Goal: Task Accomplishment & Management: Complete application form

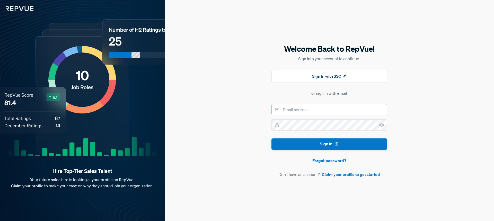
click at [322, 107] on input "email" at bounding box center [329, 109] width 116 height 11
click at [349, 111] on input "[EMAIL_ADDRESS]" at bounding box center [329, 109] width 116 height 11
type input "[EMAIL_ADDRESS][DOMAIN_NAME]"
click at [271, 138] on button "Sign In" at bounding box center [329, 144] width 116 height 12
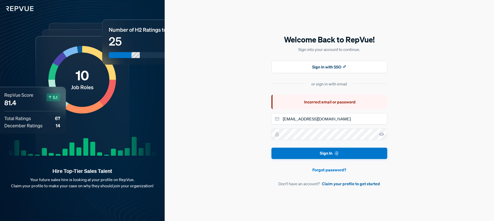
click at [356, 185] on link "Claim your profile to get started" at bounding box center [351, 184] width 58 height 6
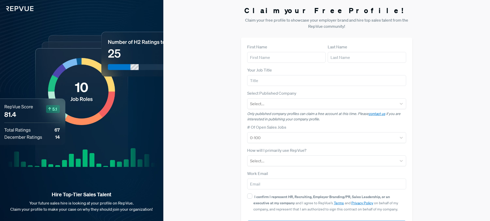
click at [296, 65] on form "First Name Last Name Your Job Title Select Published Company Select... Only pub…" at bounding box center [326, 138] width 159 height 188
click at [306, 46] on div "First Name" at bounding box center [286, 53] width 78 height 19
click at [306, 60] on input "text" at bounding box center [286, 57] width 78 height 11
type input "Ace"
type input "[PERSON_NAME]"
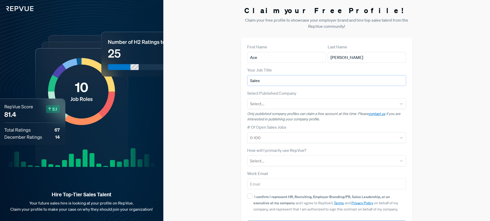
type input "Sales"
click at [380, 97] on div "Select Published Company Select..." at bounding box center [326, 99] width 159 height 19
click at [381, 107] on div at bounding box center [322, 103] width 144 height 7
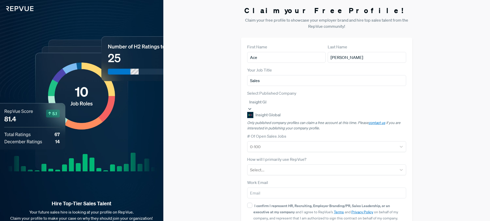
type input "Insight Glo"
click at [386, 117] on div "Insight Global" at bounding box center [326, 115] width 159 height 7
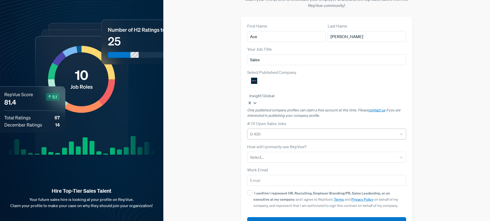
scroll to position [23, 0]
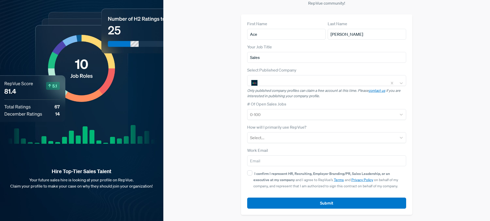
click at [264, 131] on div "How will I primarily use RepVue? Select..." at bounding box center [326, 133] width 159 height 19
click at [265, 141] on div "Select..." at bounding box center [321, 137] width 149 height 9
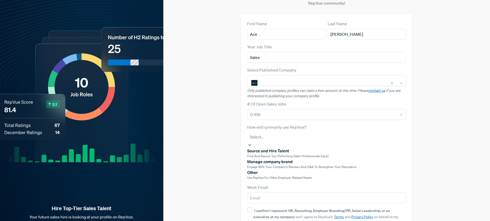
click at [277, 180] on span "Use RepVue for other employer-related needs" at bounding box center [279, 177] width 65 height 4
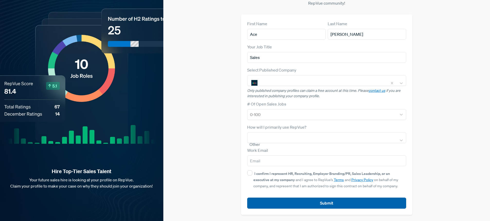
click at [309, 200] on button "Submit" at bounding box center [326, 203] width 159 height 11
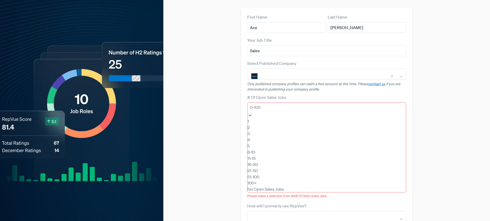
click at [275, 111] on div at bounding box center [327, 107] width 154 height 7
click at [270, 121] on div "1" at bounding box center [326, 121] width 159 height 6
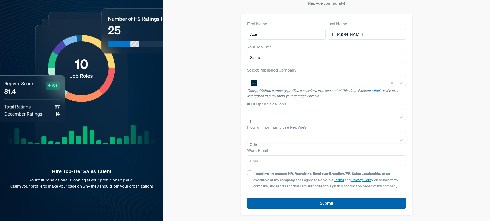
click at [327, 202] on button "Submit" at bounding box center [326, 203] width 159 height 11
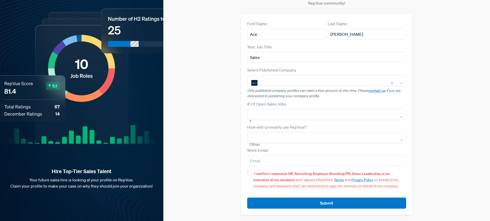
click at [269, 174] on strong "I confirm I represent HR, Recruiting, Employer Branding/PR, Sales Leadership, o…" at bounding box center [321, 176] width 137 height 11
click at [252, 174] on input "I confirm I represent HR, Recruiting, Employer Branding/PR, Sales Leadership, o…" at bounding box center [249, 172] width 5 height 5
checkbox input "true"
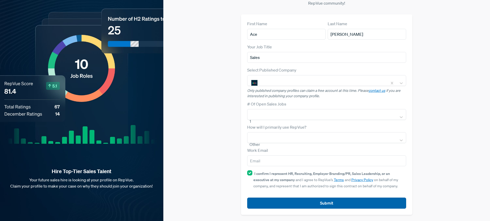
click at [300, 208] on button "Submit" at bounding box center [326, 203] width 159 height 11
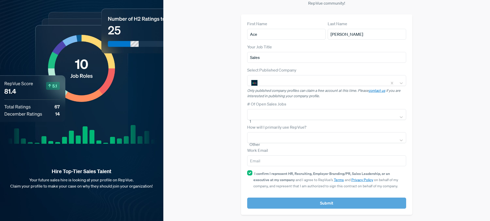
scroll to position [29, 0]
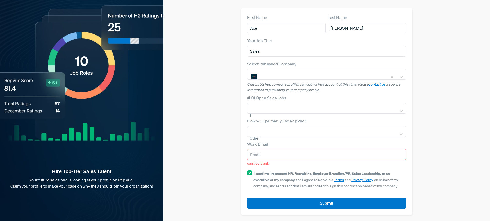
click at [256, 156] on input "email" at bounding box center [326, 154] width 159 height 11
click at [331, 147] on div "Work Email can't be blank" at bounding box center [326, 153] width 159 height 25
click at [327, 154] on input "email" at bounding box center [326, 154] width 159 height 11
type input "[PERSON_NAME][EMAIL_ADDRESS][PERSON_NAME][DOMAIN_NAME]"
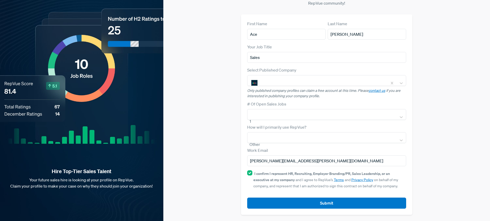
click at [275, 174] on strong "I confirm I represent HR, Recruiting, Employer Branding/PR, Sales Leadership, o…" at bounding box center [321, 176] width 137 height 11
click at [252, 174] on input "I confirm I represent HR, Recruiting, Employer Branding/PR, Sales Leadership, o…" at bounding box center [249, 172] width 5 height 5
checkbox input "false"
click at [299, 163] on input "[PERSON_NAME][EMAIL_ADDRESS][PERSON_NAME][DOMAIN_NAME]" at bounding box center [326, 160] width 159 height 11
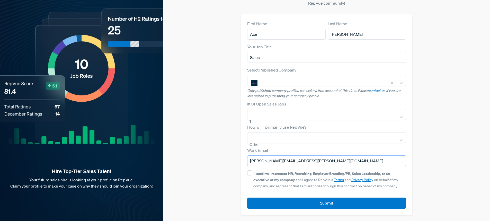
click at [299, 163] on input "[PERSON_NAME][EMAIL_ADDRESS][PERSON_NAME][DOMAIN_NAME]" at bounding box center [326, 160] width 159 height 11
click at [273, 56] on input "Sales" at bounding box center [326, 57] width 159 height 11
click at [290, 32] on input "Ace" at bounding box center [286, 34] width 78 height 11
click at [289, 32] on input "Ace" at bounding box center [286, 34] width 78 height 11
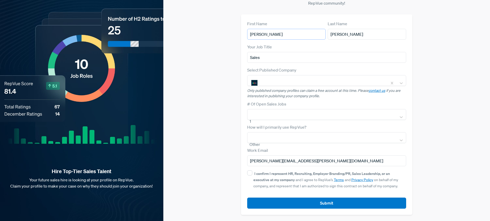
type input "[PERSON_NAME]"
click at [289, 65] on form "First Name [PERSON_NAME] Last Name [PERSON_NAME] Your Job Title Sales Select Pu…" at bounding box center [326, 115] width 159 height 188
click at [288, 58] on input "Sales" at bounding box center [326, 57] width 159 height 11
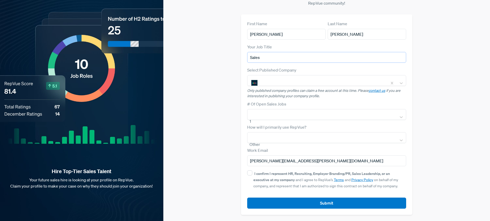
click at [288, 58] on input "Sales" at bounding box center [326, 57] width 159 height 11
click at [295, 86] on article "Select Published Company Insight Global Only published company profiles can cla…" at bounding box center [326, 83] width 159 height 32
click at [295, 83] on div at bounding box center [322, 79] width 125 height 7
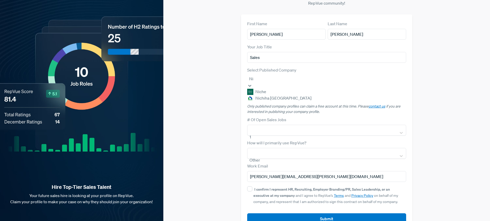
type input "N"
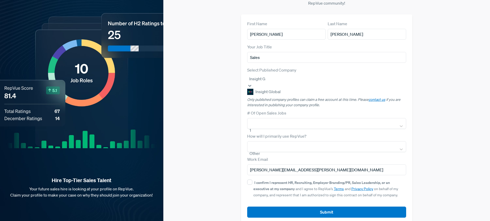
type input "Insight Gl"
click at [292, 95] on div "Insight Global" at bounding box center [326, 91] width 159 height 7
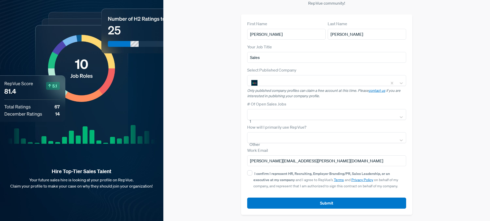
click at [295, 28] on div "First Name [PERSON_NAME]" at bounding box center [286, 30] width 78 height 19
click at [295, 33] on input "[PERSON_NAME]" at bounding box center [286, 34] width 78 height 11
click at [295, 34] on input "[PERSON_NAME]" at bounding box center [286, 34] width 78 height 11
type input "Ace"
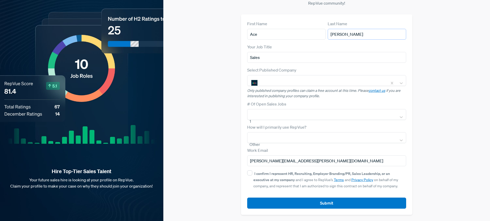
click at [366, 36] on input "[PERSON_NAME]" at bounding box center [367, 34] width 78 height 11
click at [365, 37] on input "[PERSON_NAME]" at bounding box center [367, 34] width 78 height 11
type input "[PERSON_NAME]"
click at [259, 173] on strong "I confirm I represent HR, Recruiting, Employer Branding/PR, Sales Leadership, o…" at bounding box center [321, 176] width 137 height 11
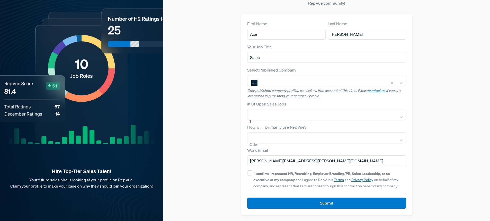
click at [252, 173] on input "I confirm I represent HR, Recruiting, Employer Branding/PR, Sales Leadership, o…" at bounding box center [249, 172] width 5 height 5
click at [206, 174] on div "Claim your Free Profile! Claim your free profile to showcase your employer bran…" at bounding box center [326, 99] width 327 height 244
click at [278, 178] on span "I confirm I represent HR, Recruiting, Employer Branding/PR, Sales Leadership, o…" at bounding box center [325, 179] width 145 height 17
click at [252, 175] on input "I confirm I represent HR, Recruiting, Employer Branding/PR, Sales Leadership, o…" at bounding box center [249, 172] width 5 height 5
click at [265, 173] on strong "I confirm I represent HR, Recruiting, Employer Branding/PR, Sales Leadership, o…" at bounding box center [321, 176] width 137 height 11
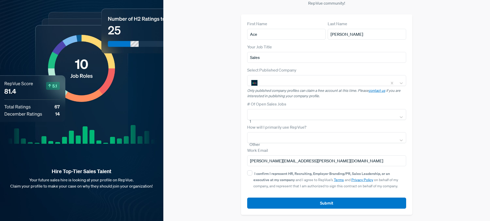
click at [252, 173] on input "I confirm I represent HR, Recruiting, Employer Branding/PR, Sales Leadership, o…" at bounding box center [249, 172] width 5 height 5
checkbox input "true"
